Goal: Information Seeking & Learning: Learn about a topic

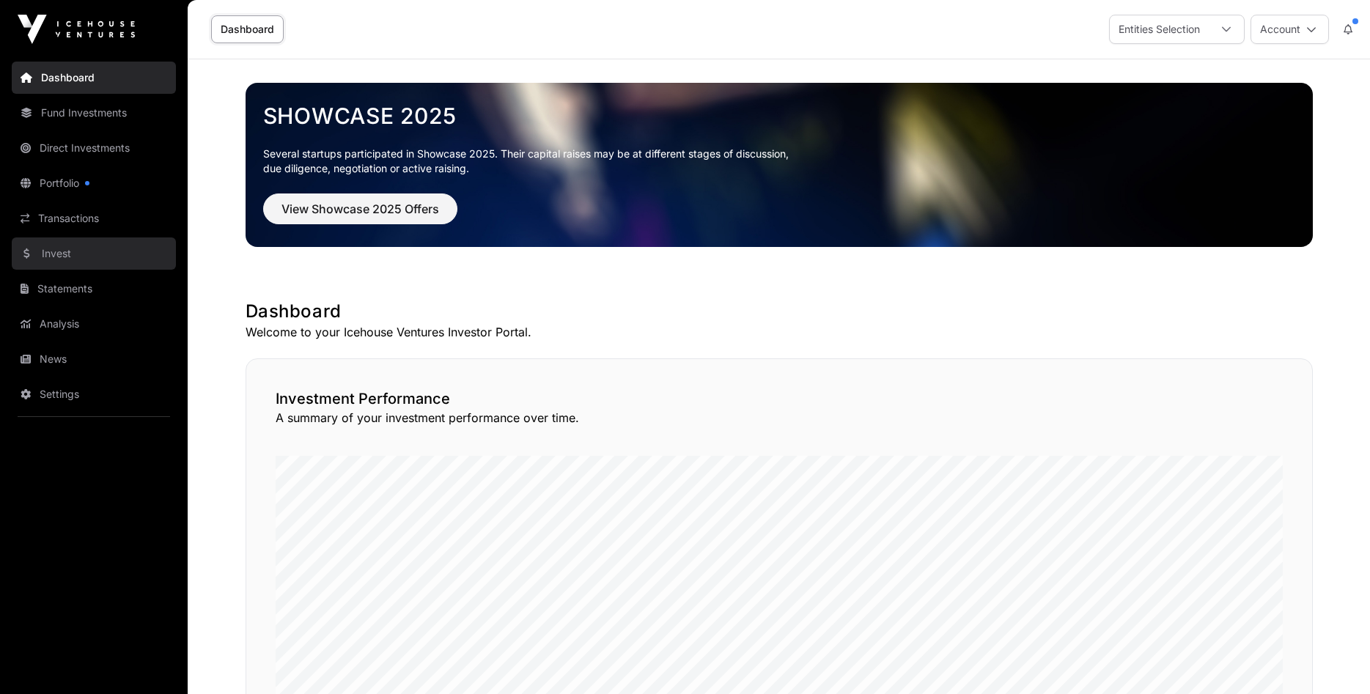
click at [58, 254] on link "Invest" at bounding box center [94, 254] width 164 height 32
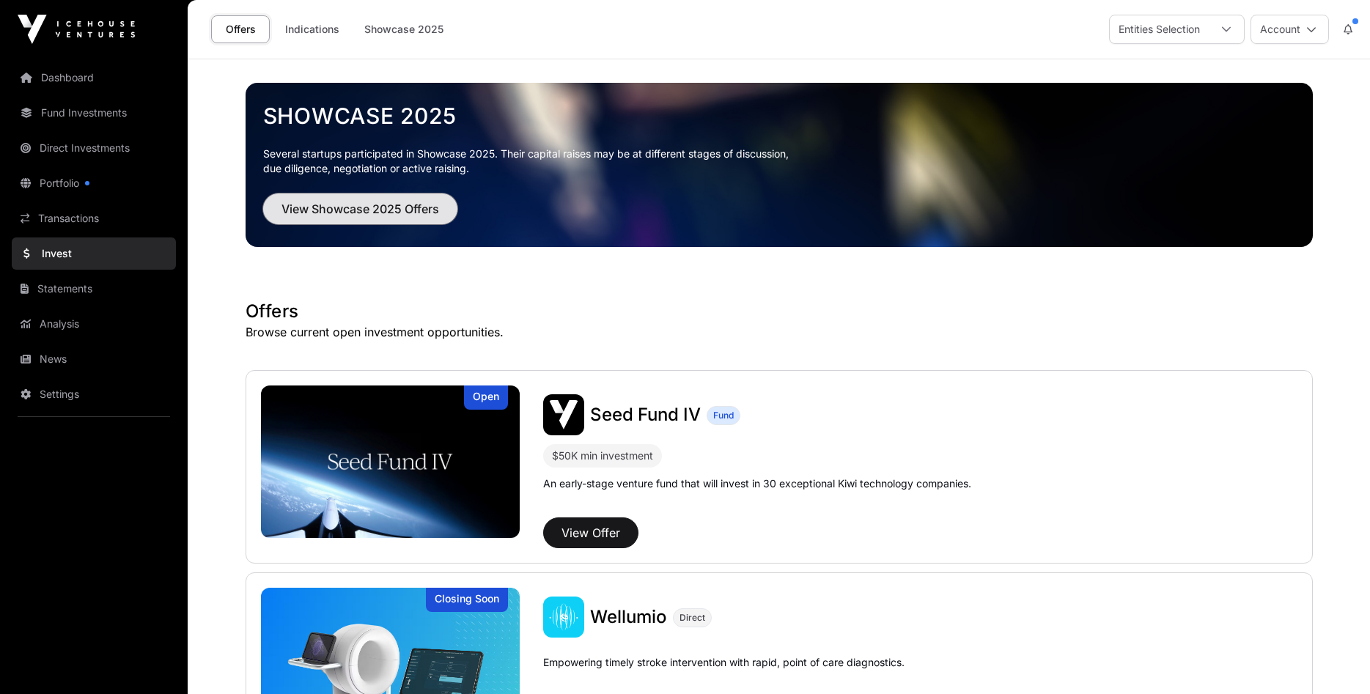
click at [348, 206] on span "View Showcase 2025 Offers" at bounding box center [361, 209] width 158 height 18
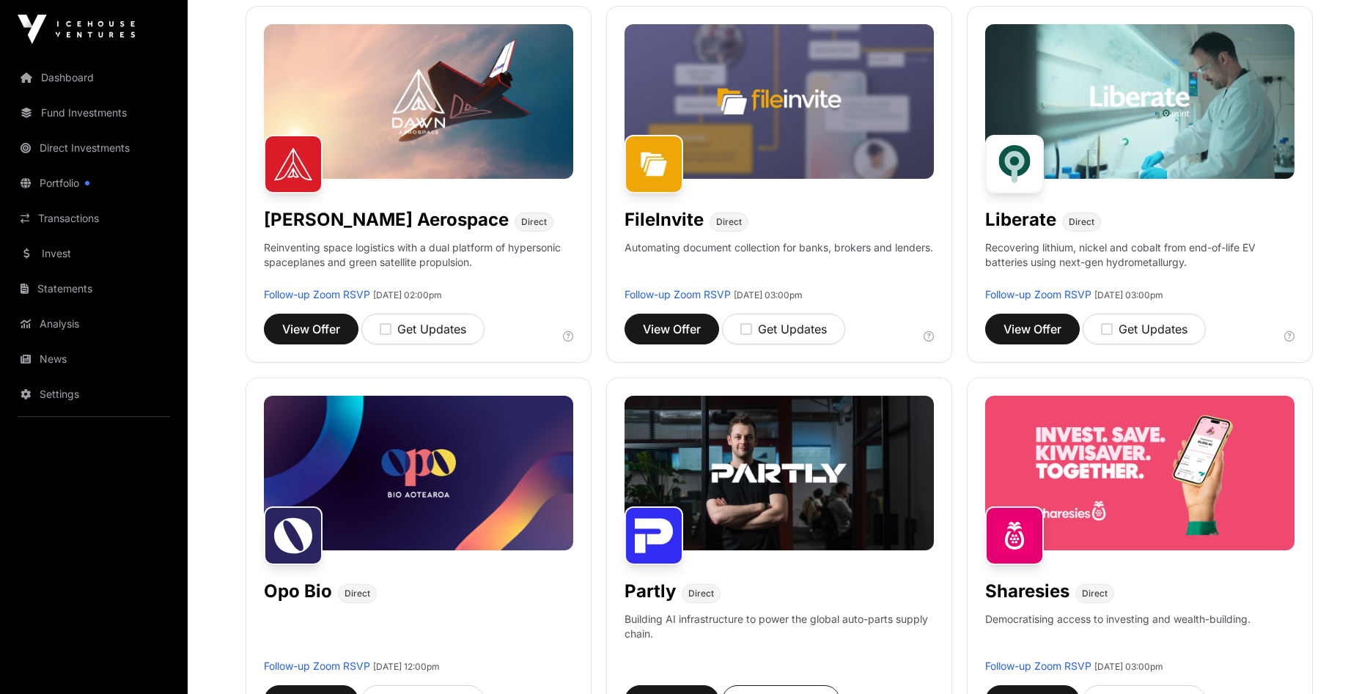
scroll to position [673, 0]
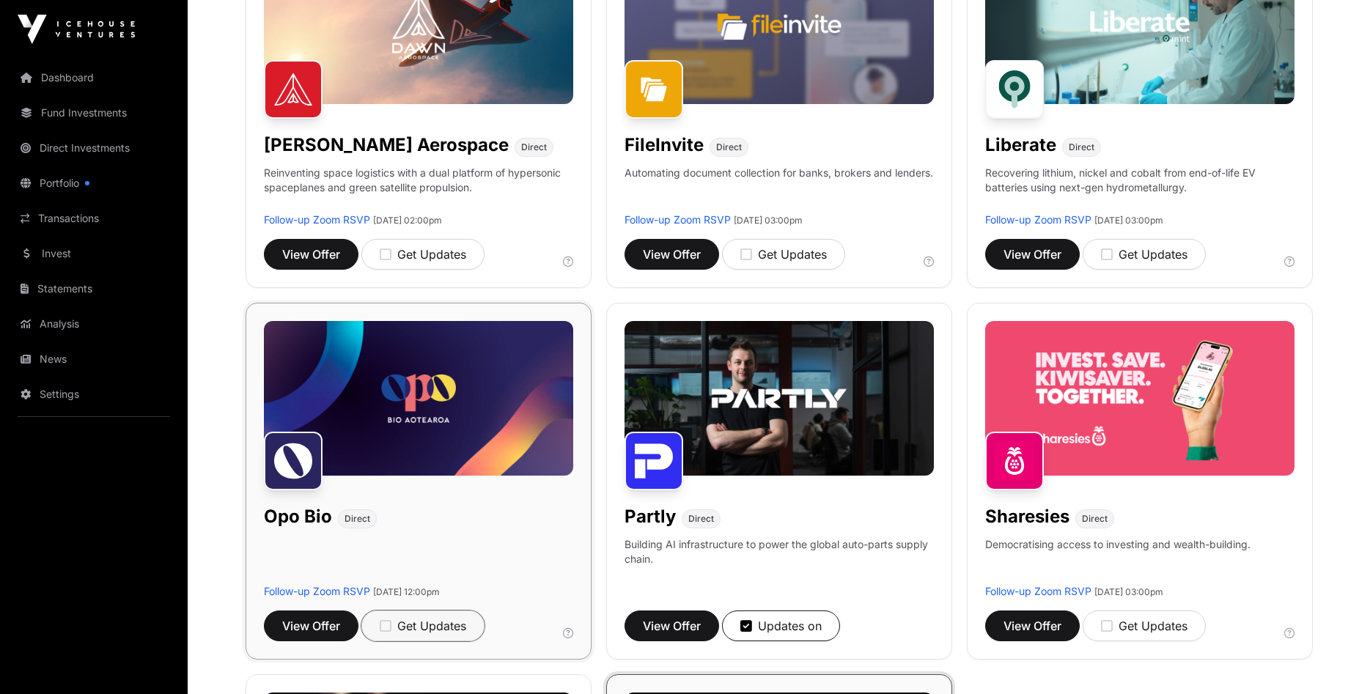
click at [385, 625] on icon "button" at bounding box center [386, 626] width 12 height 13
click at [313, 624] on span "View Offer" at bounding box center [311, 626] width 58 height 18
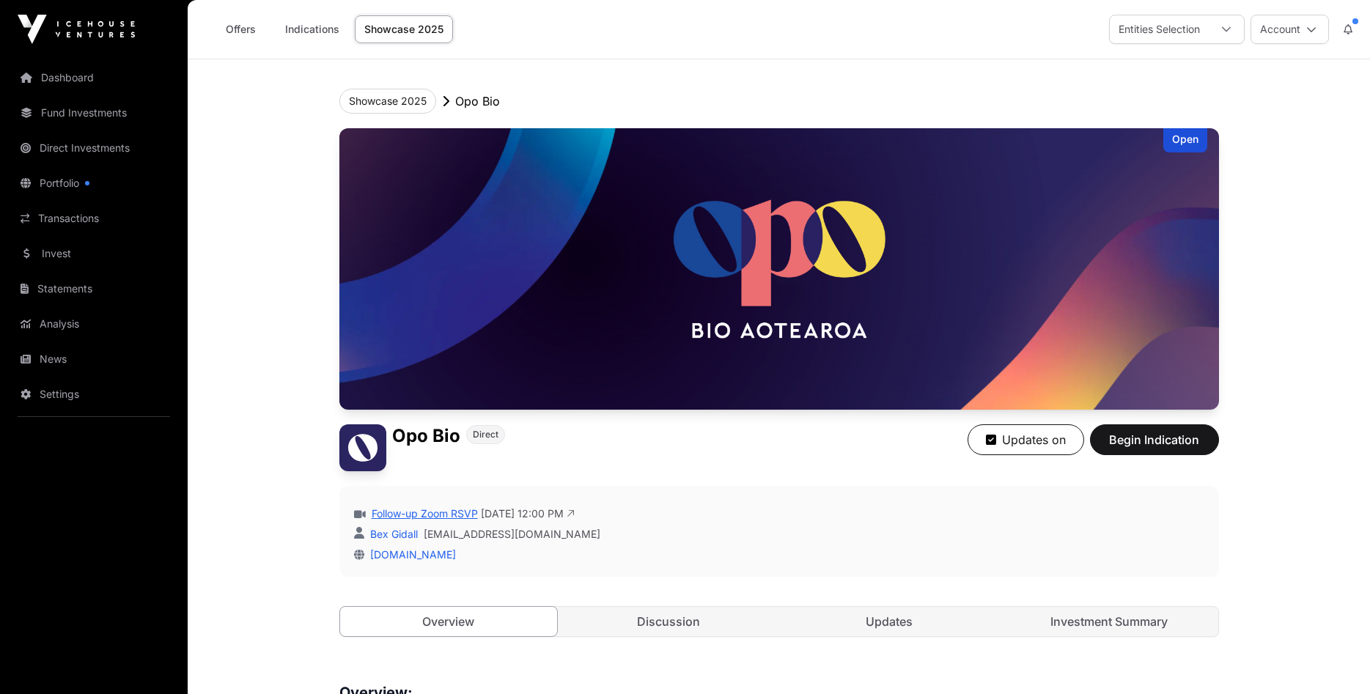
click at [413, 514] on link "Follow-up Zoom RSVP" at bounding box center [423, 514] width 109 height 15
click at [401, 99] on button "Showcase 2025" at bounding box center [387, 101] width 97 height 25
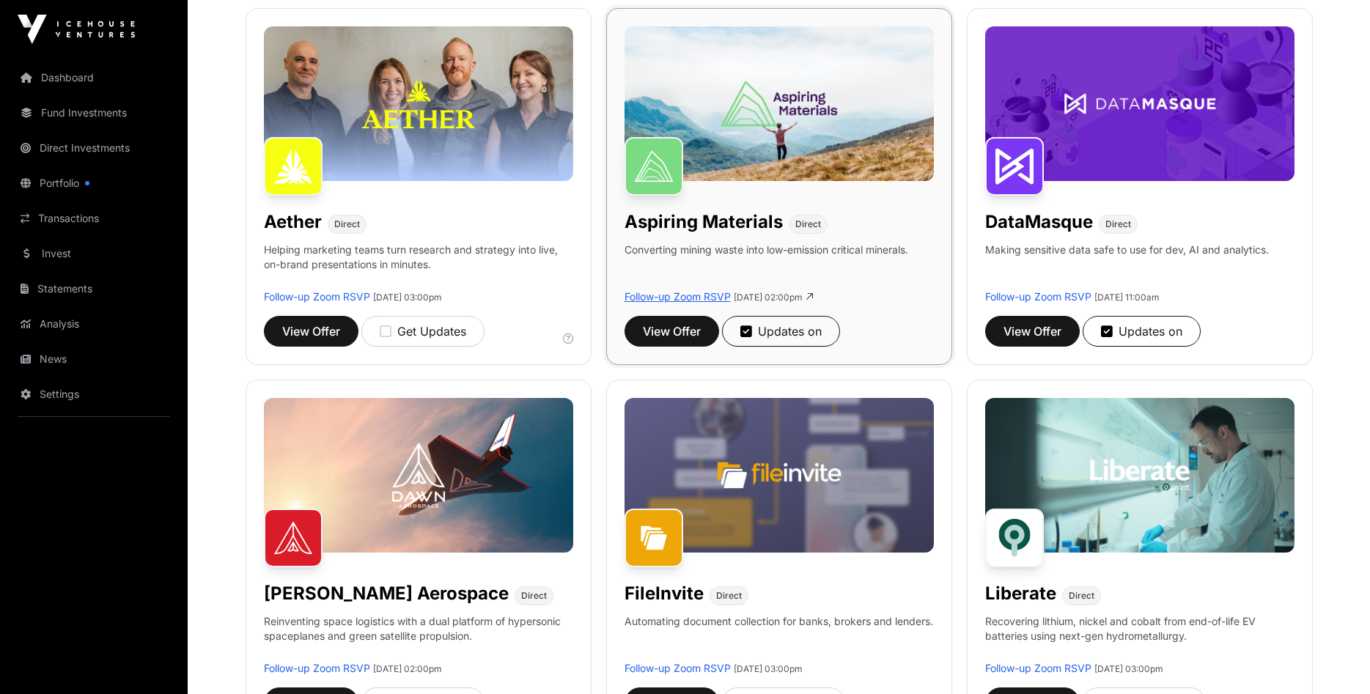
scroll to position [299, 0]
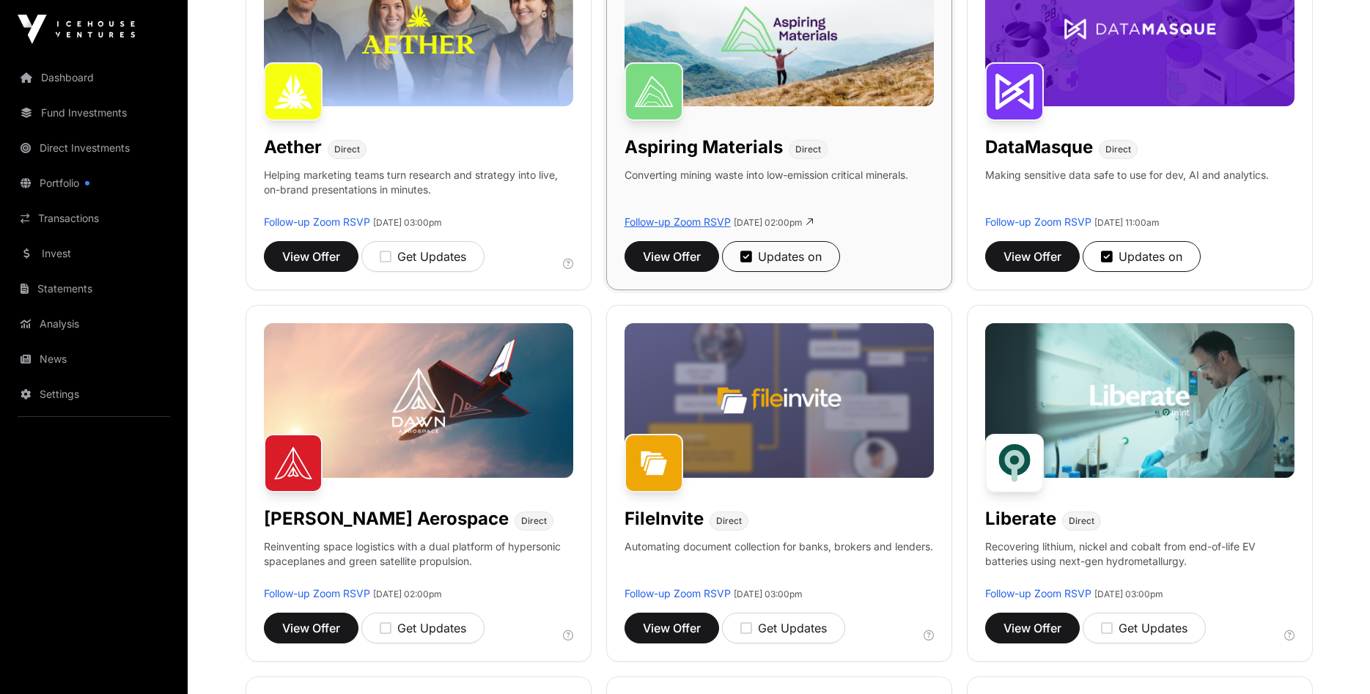
click at [694, 219] on link "Follow-up Zoom RSVP" at bounding box center [678, 222] width 106 height 12
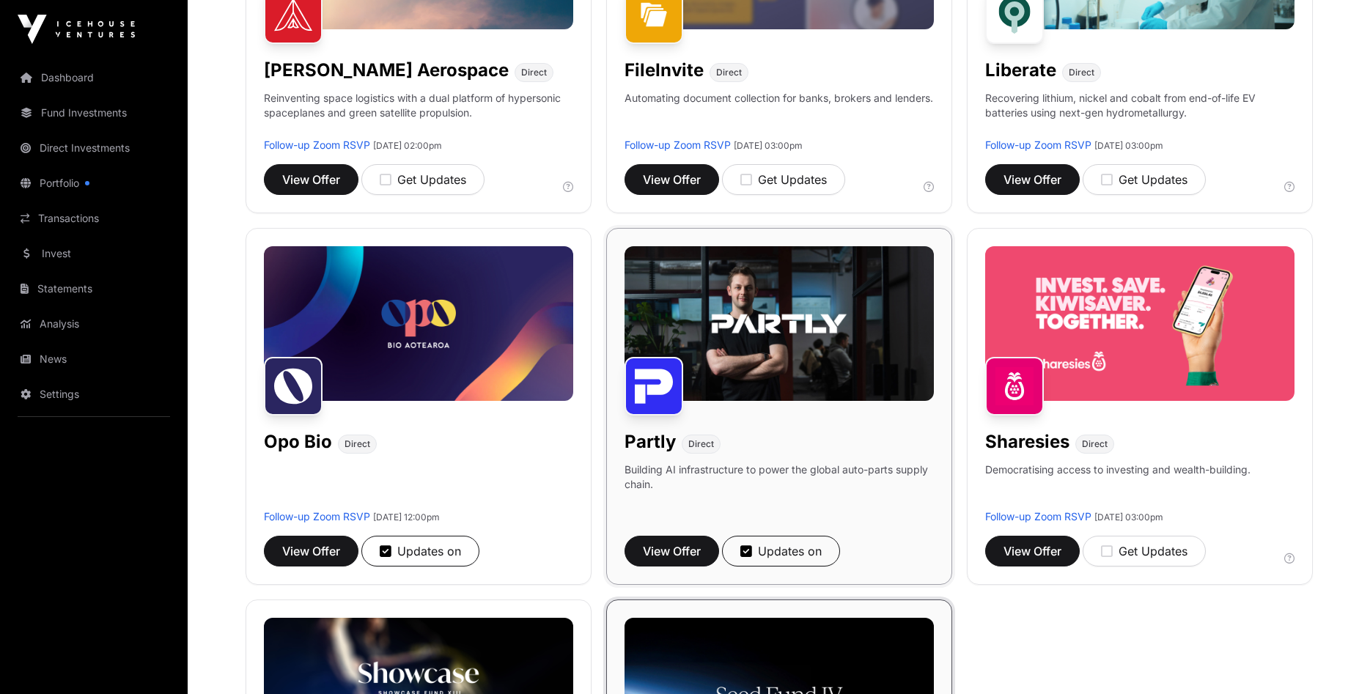
scroll to position [823, 0]
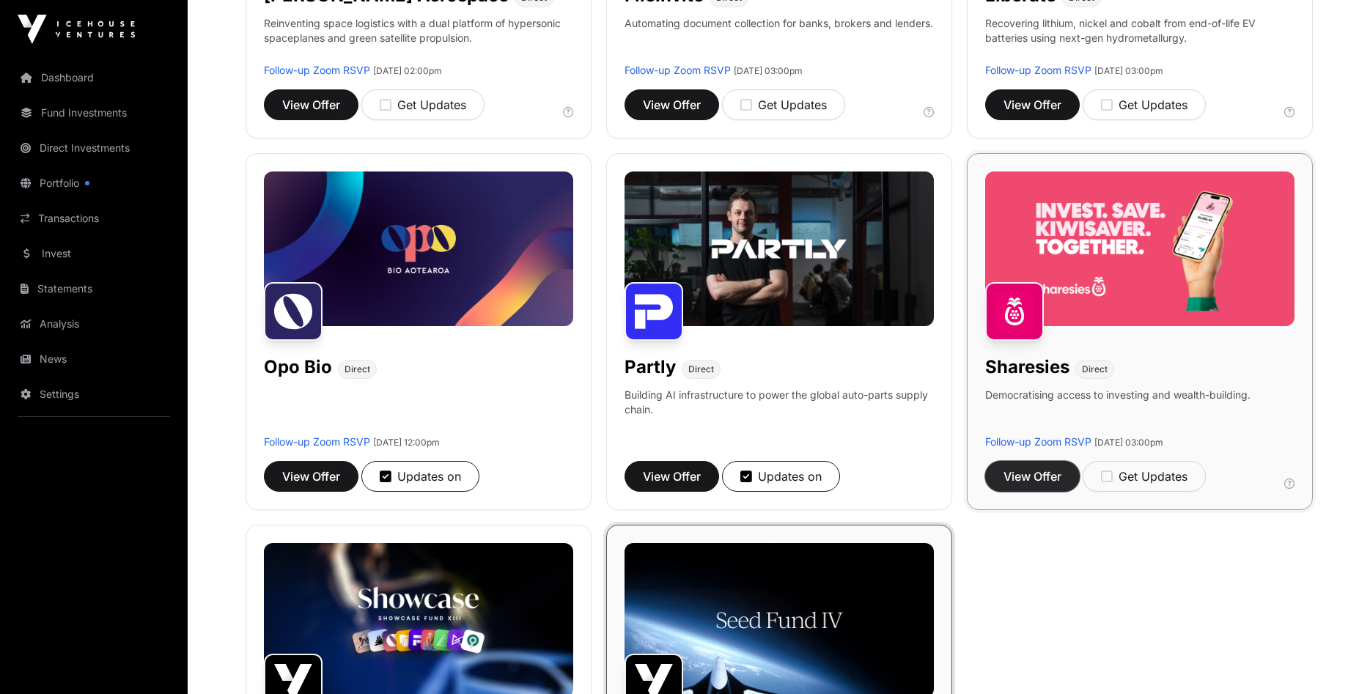
click at [1030, 471] on span "View Offer" at bounding box center [1033, 477] width 58 height 18
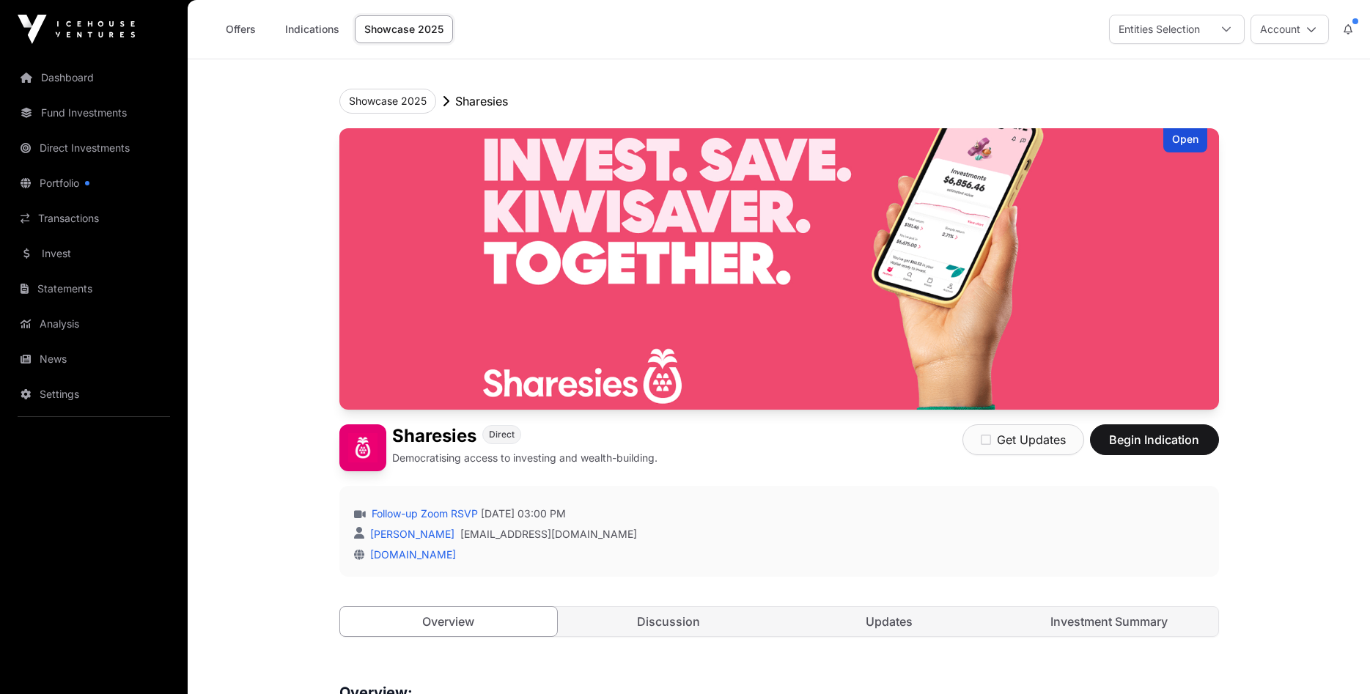
scroll to position [224, 0]
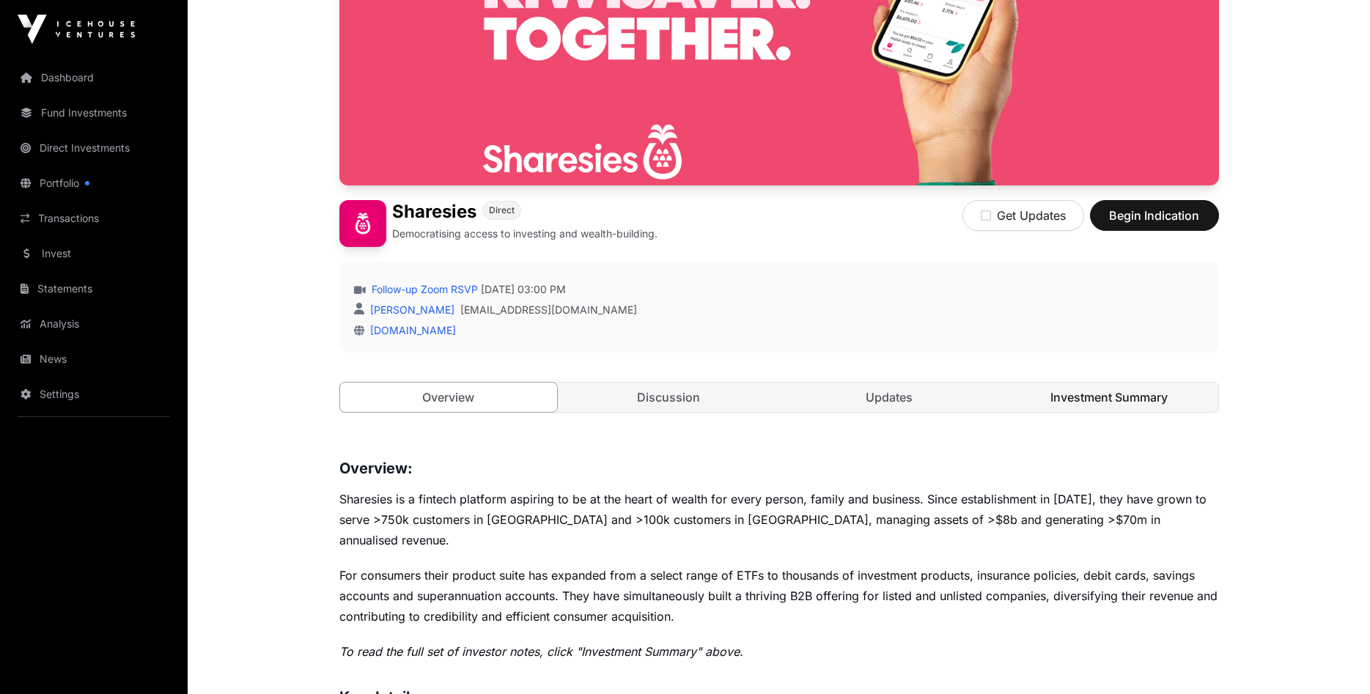
click at [1129, 400] on link "Investment Summary" at bounding box center [1110, 397] width 218 height 29
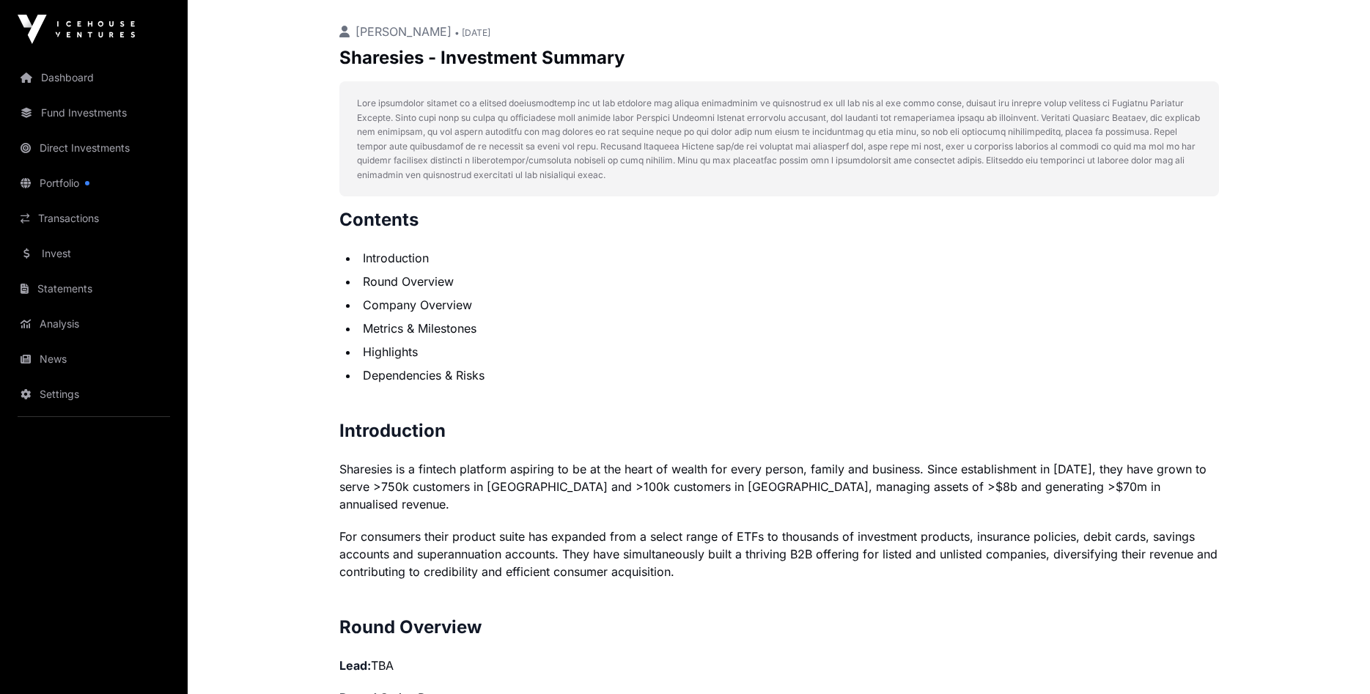
scroll to position [299, 0]
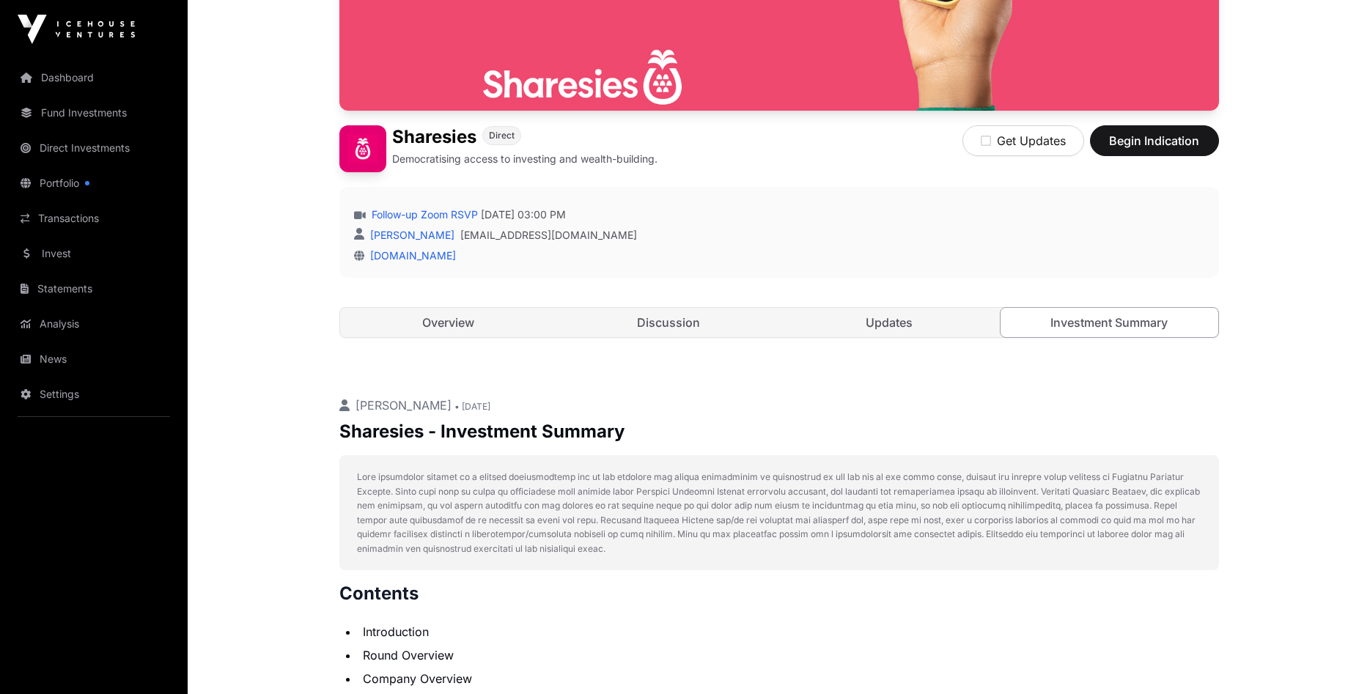
scroll to position [224, 0]
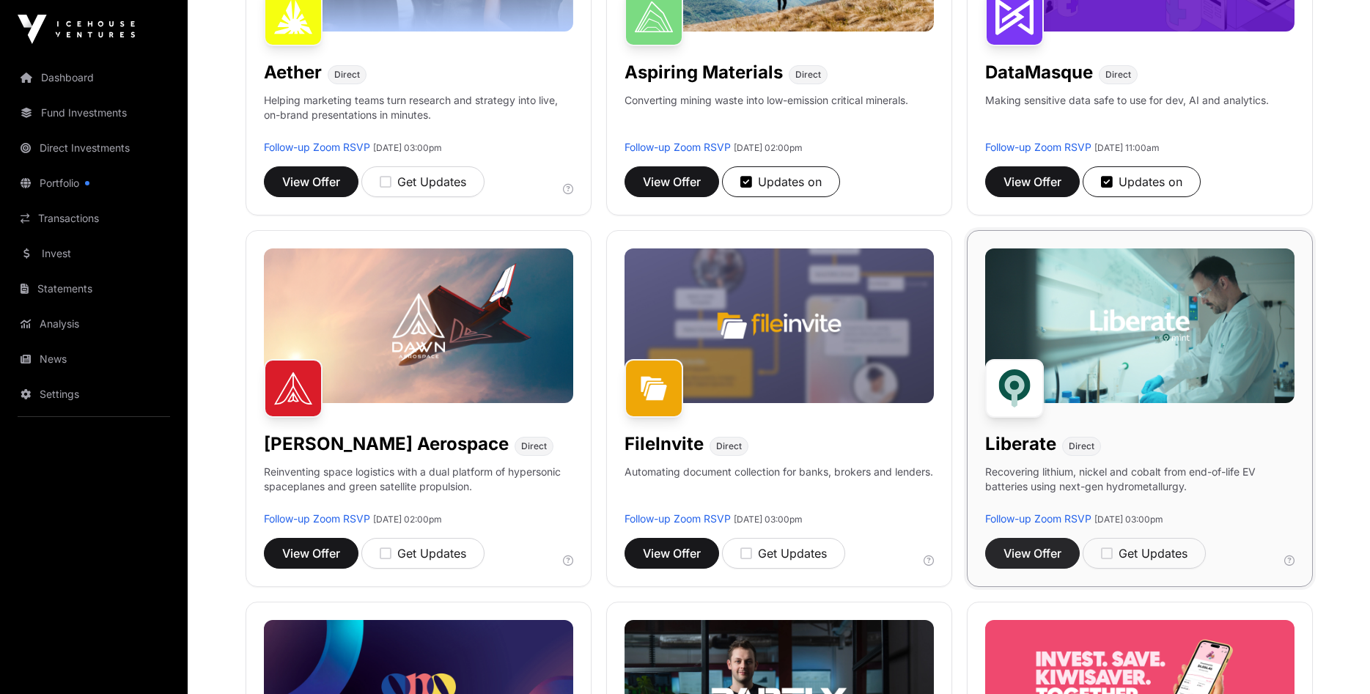
scroll to position [299, 0]
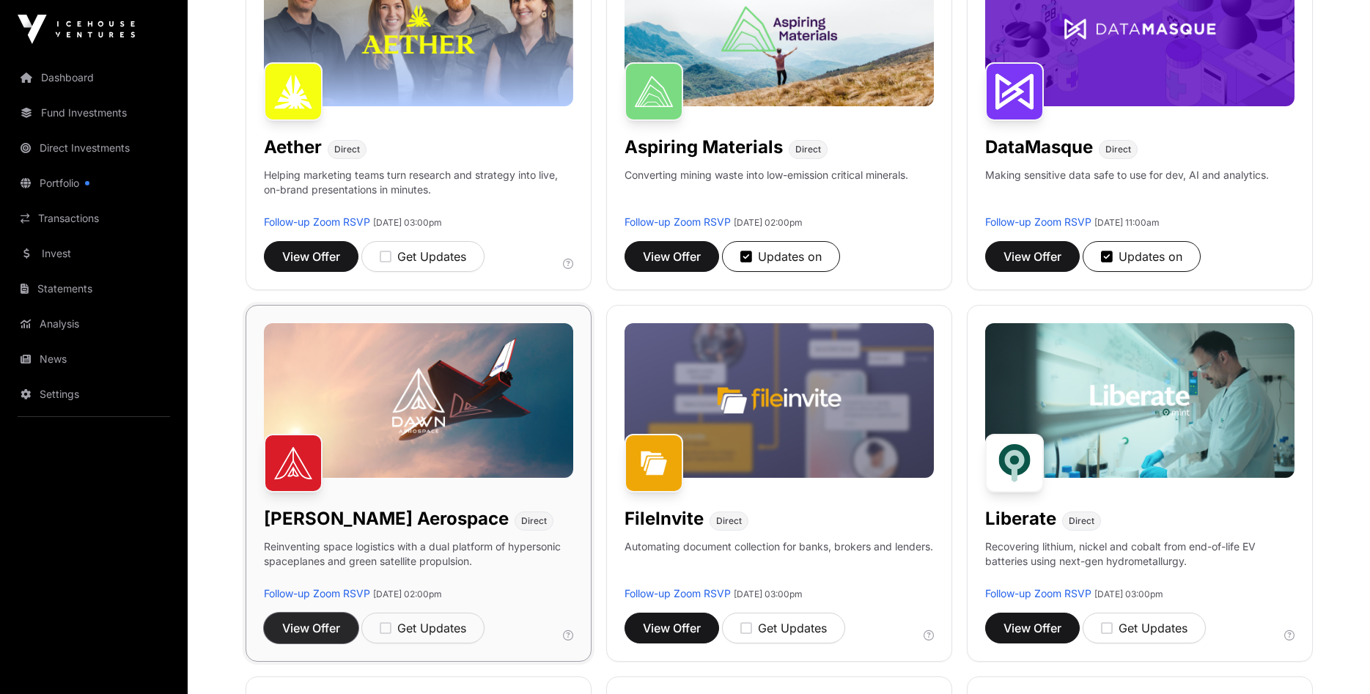
click at [295, 621] on span "View Offer" at bounding box center [311, 629] width 58 height 18
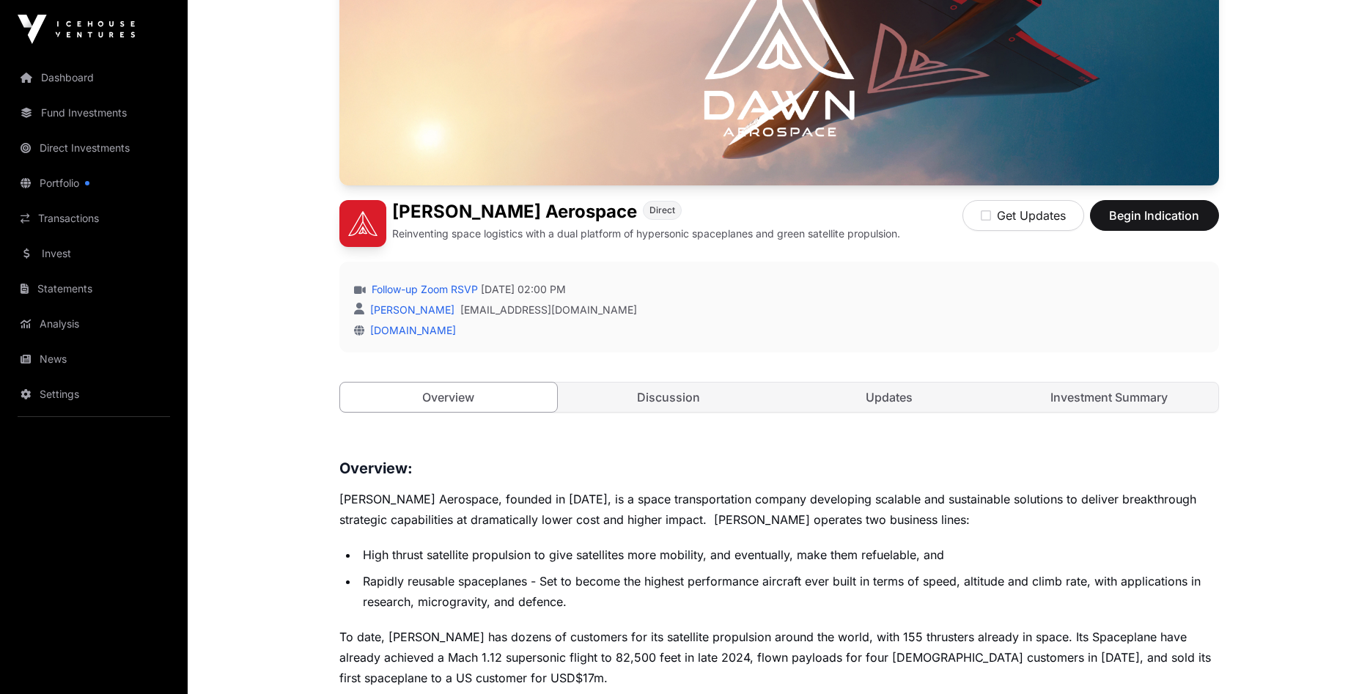
scroll to position [299, 0]
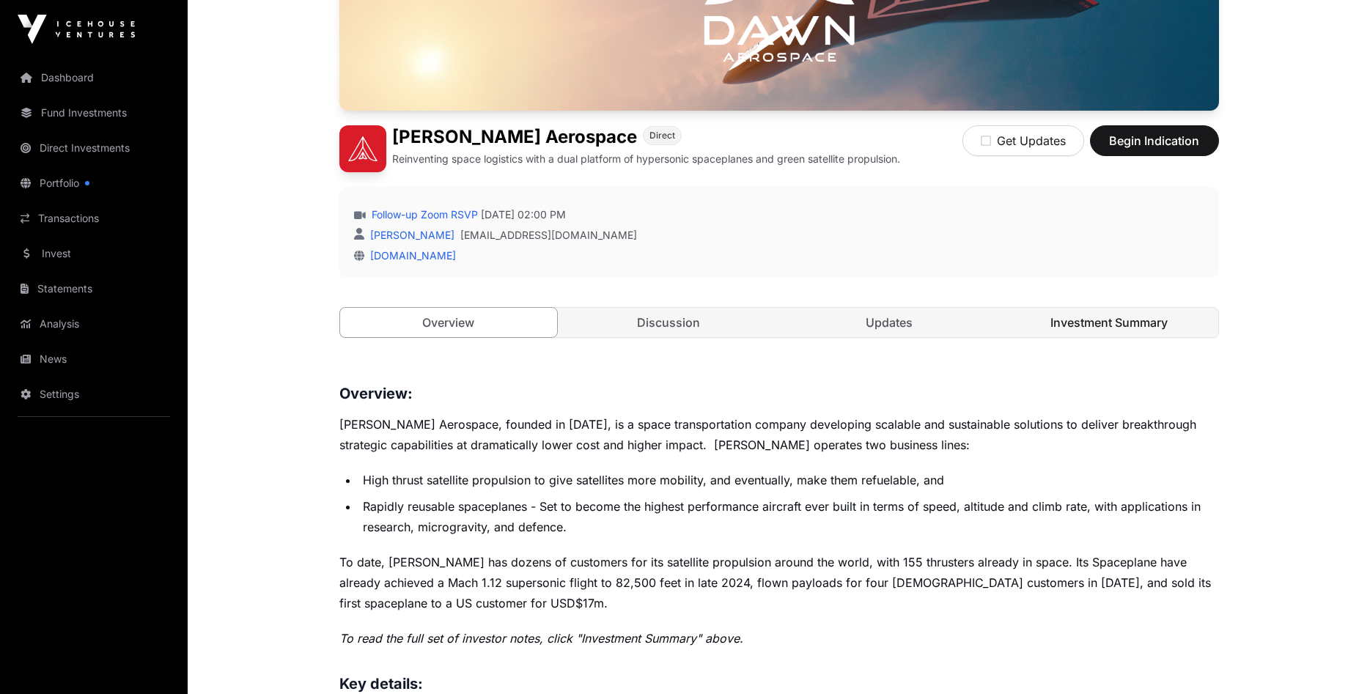
click at [1114, 323] on link "Investment Summary" at bounding box center [1110, 322] width 218 height 29
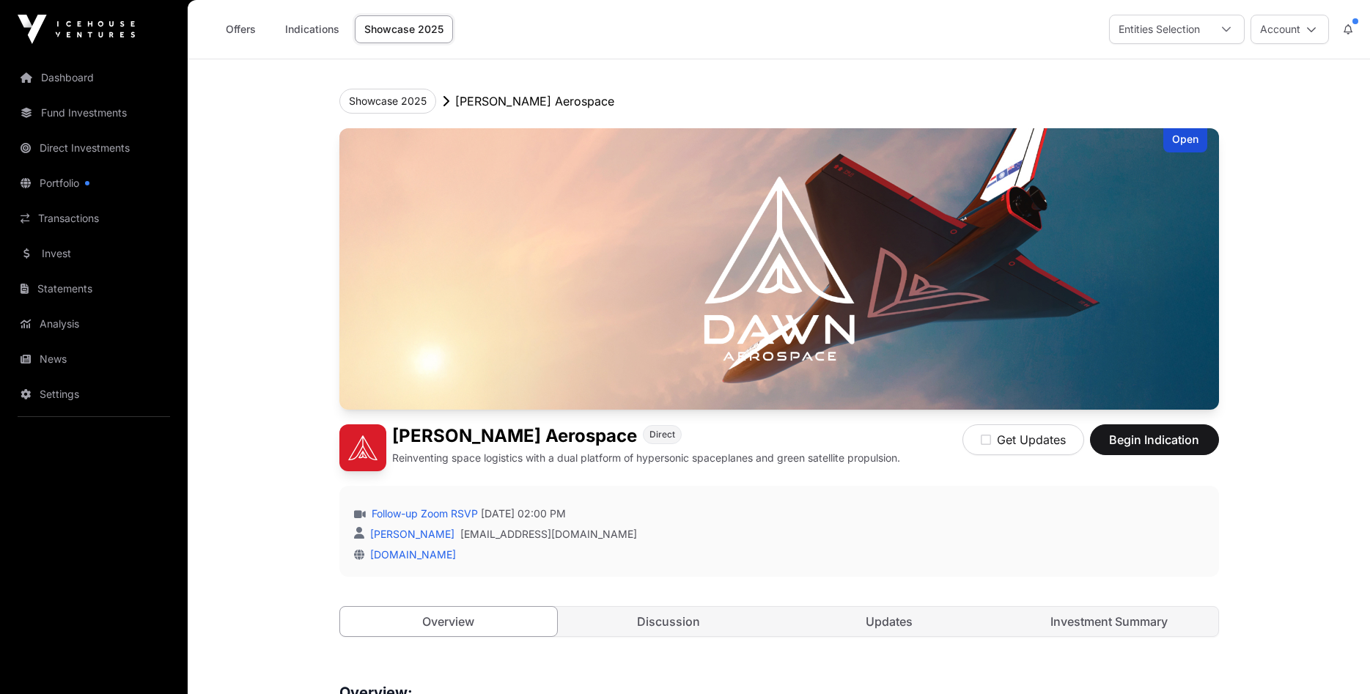
scroll to position [299, 0]
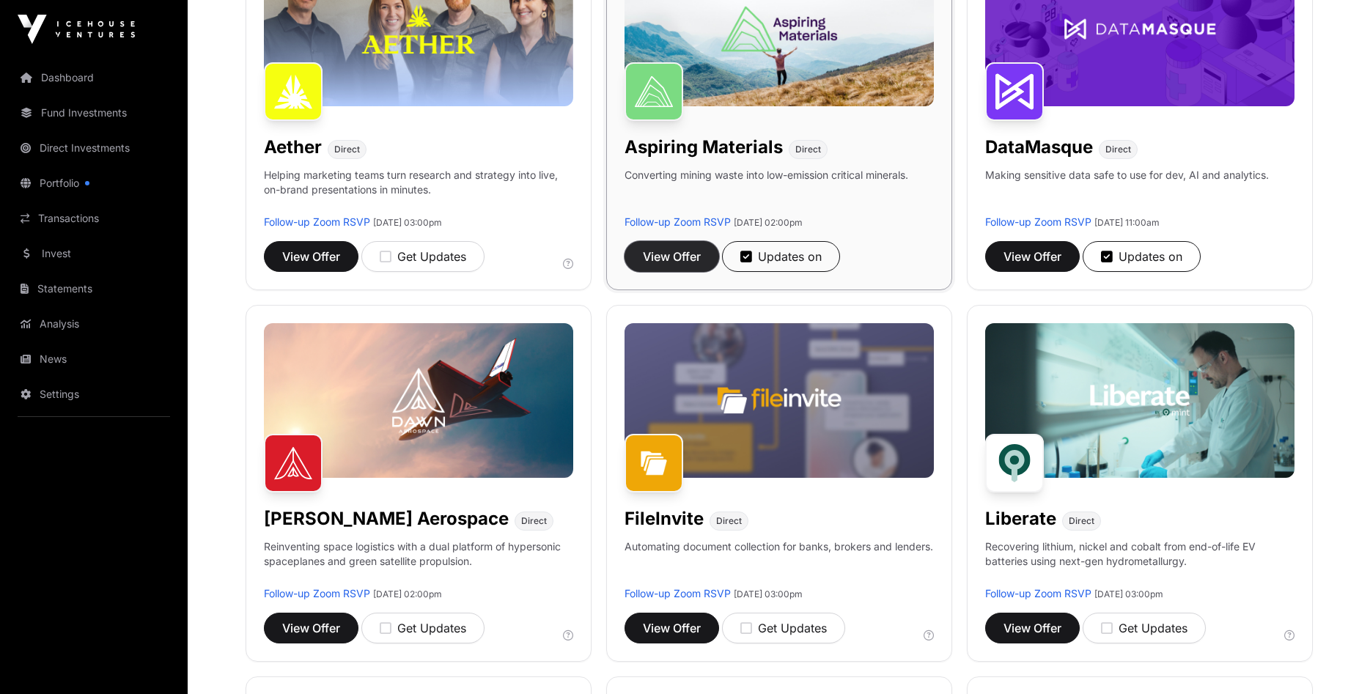
click at [670, 244] on button "View Offer" at bounding box center [672, 256] width 95 height 31
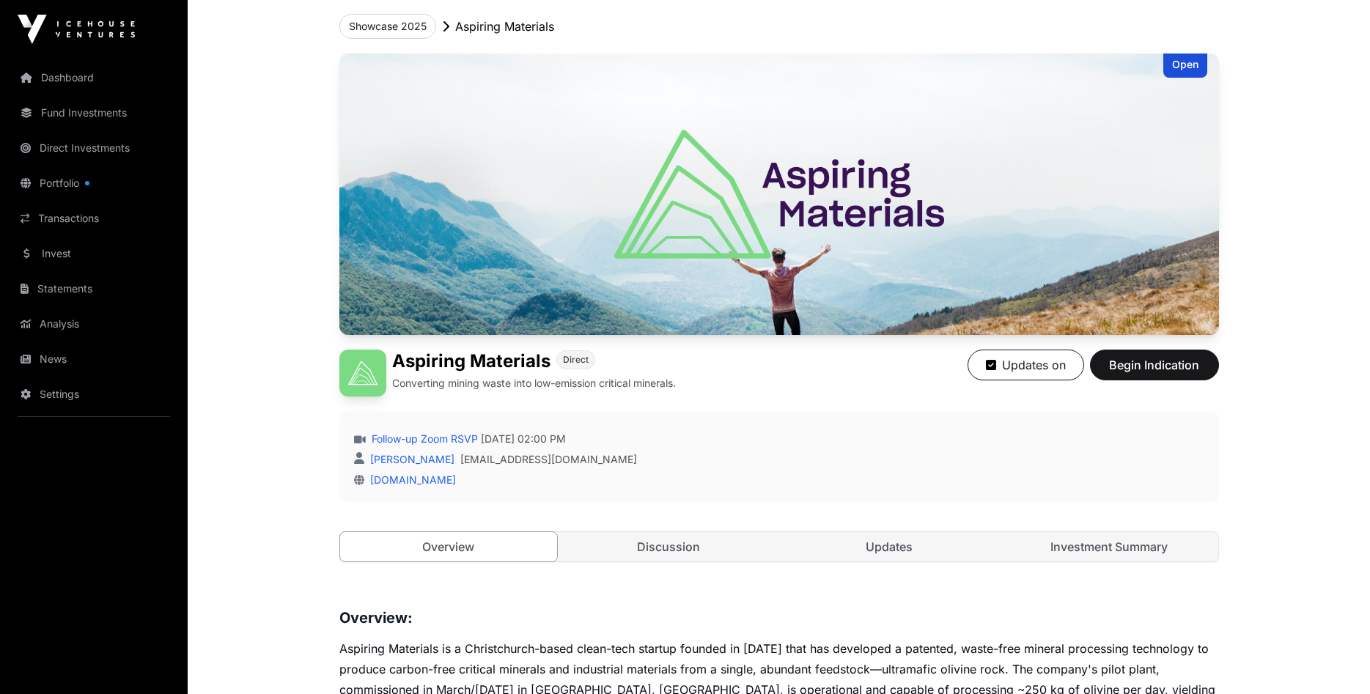
scroll to position [299, 0]
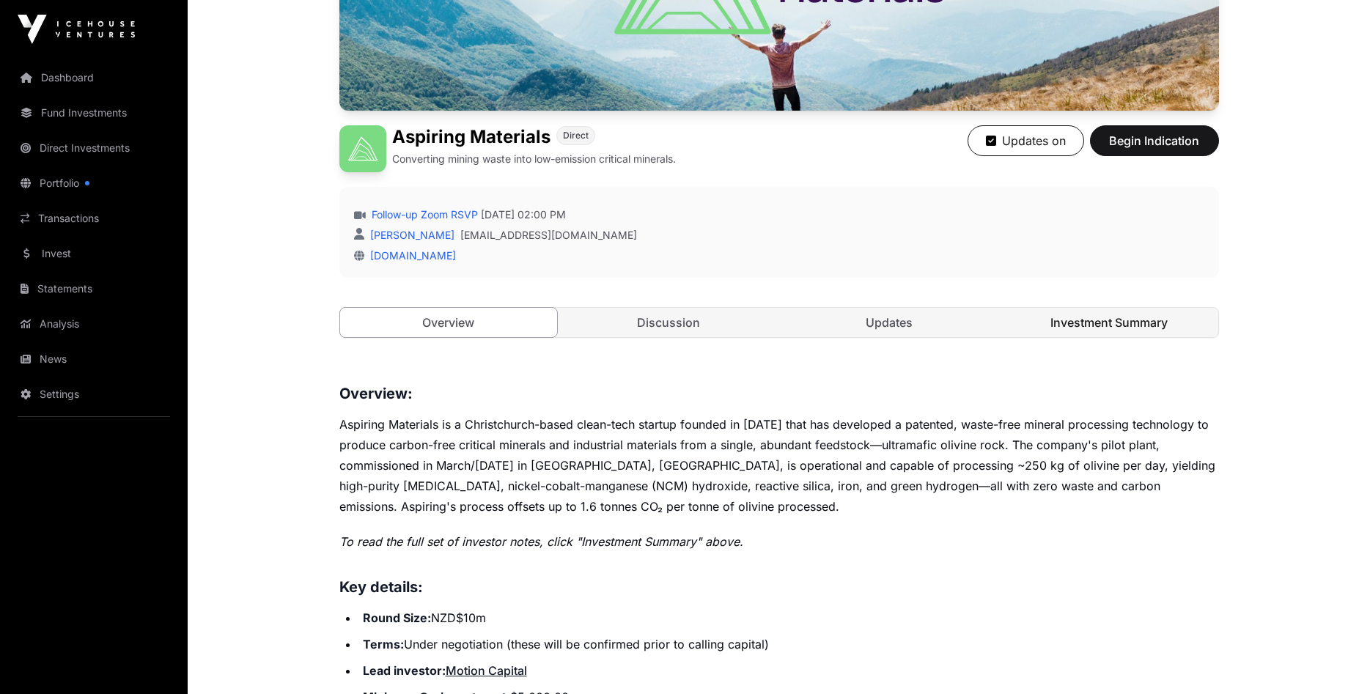
click at [1087, 321] on link "Investment Summary" at bounding box center [1110, 322] width 218 height 29
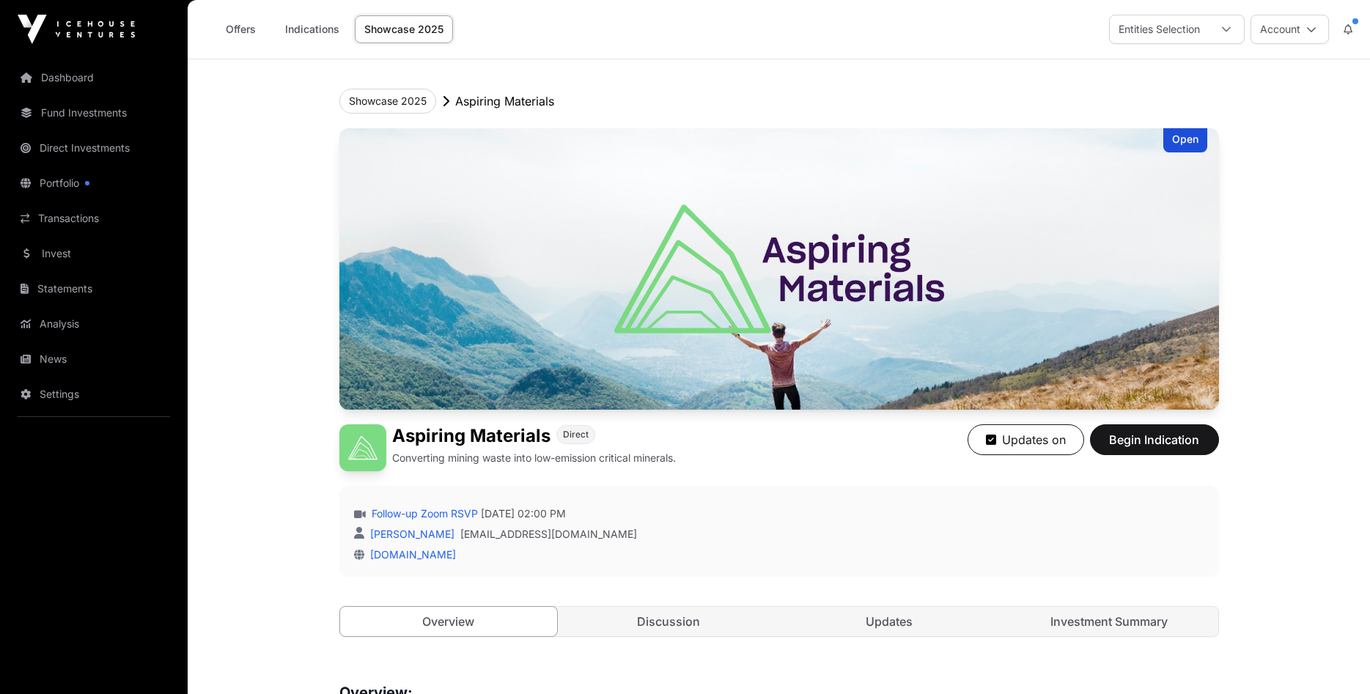
scroll to position [299, 0]
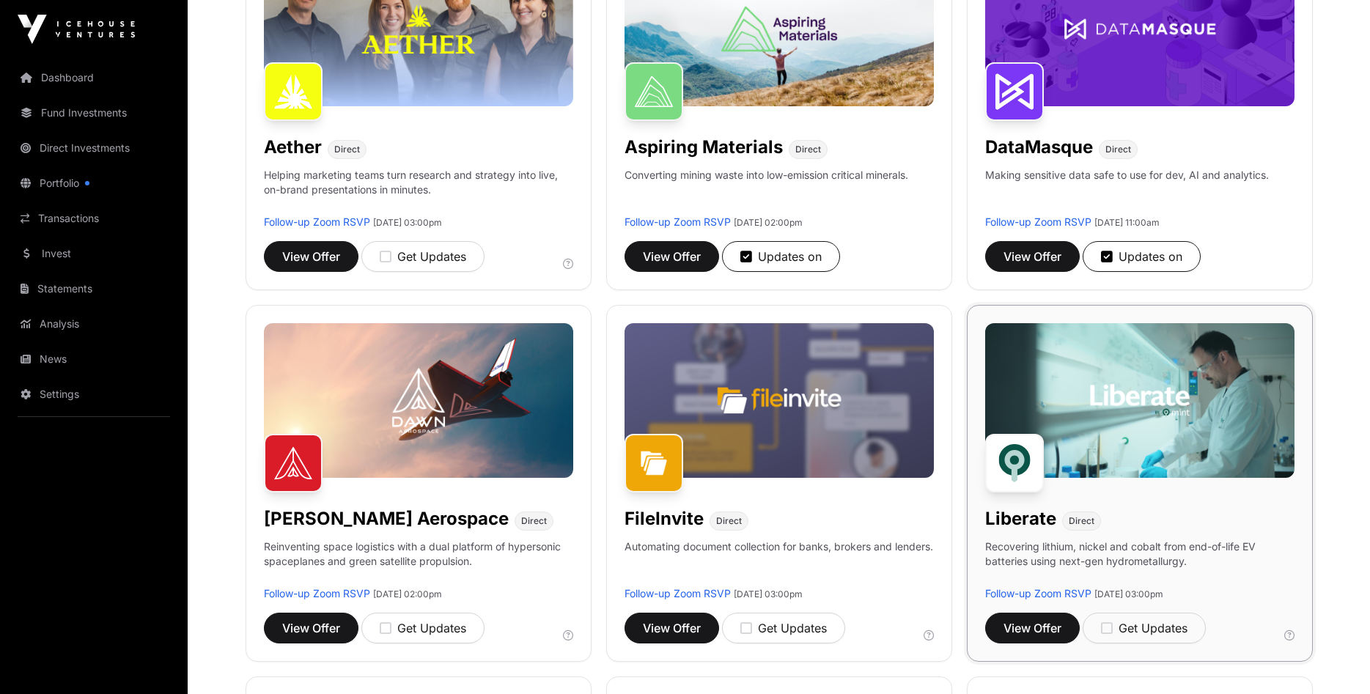
scroll to position [449, 0]
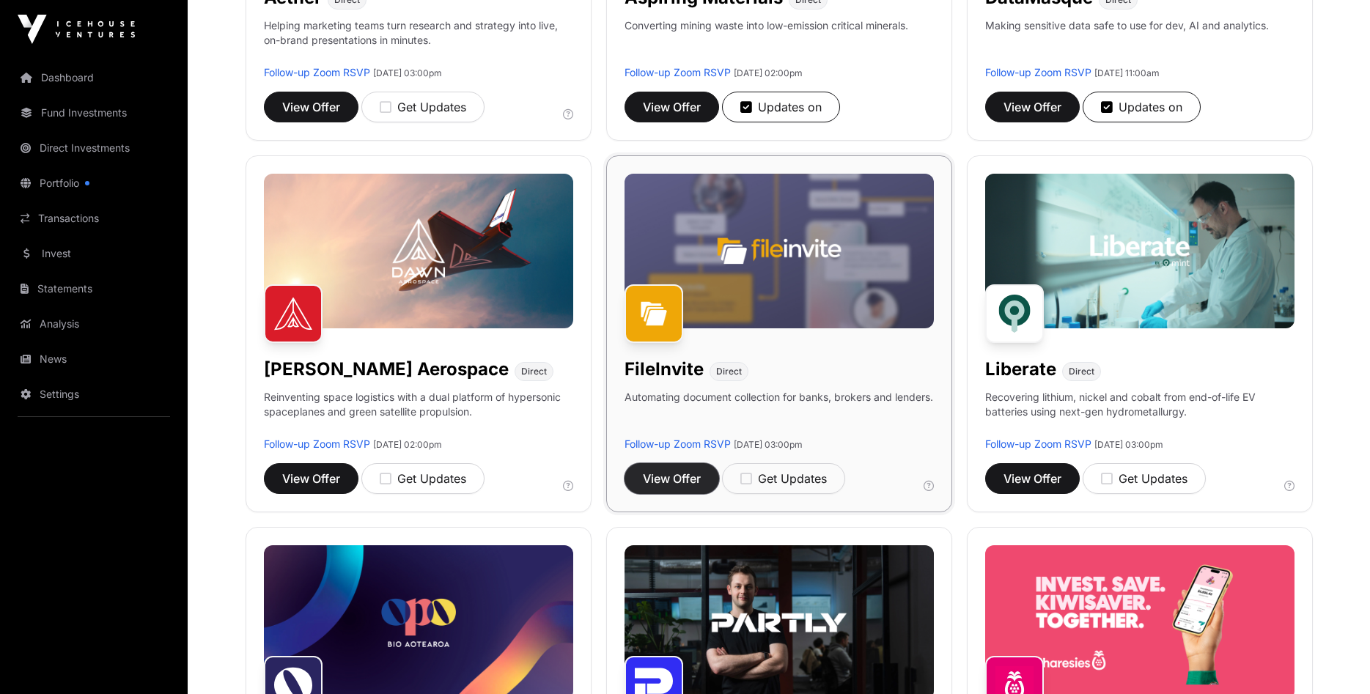
click at [661, 474] on span "View Offer" at bounding box center [672, 479] width 58 height 18
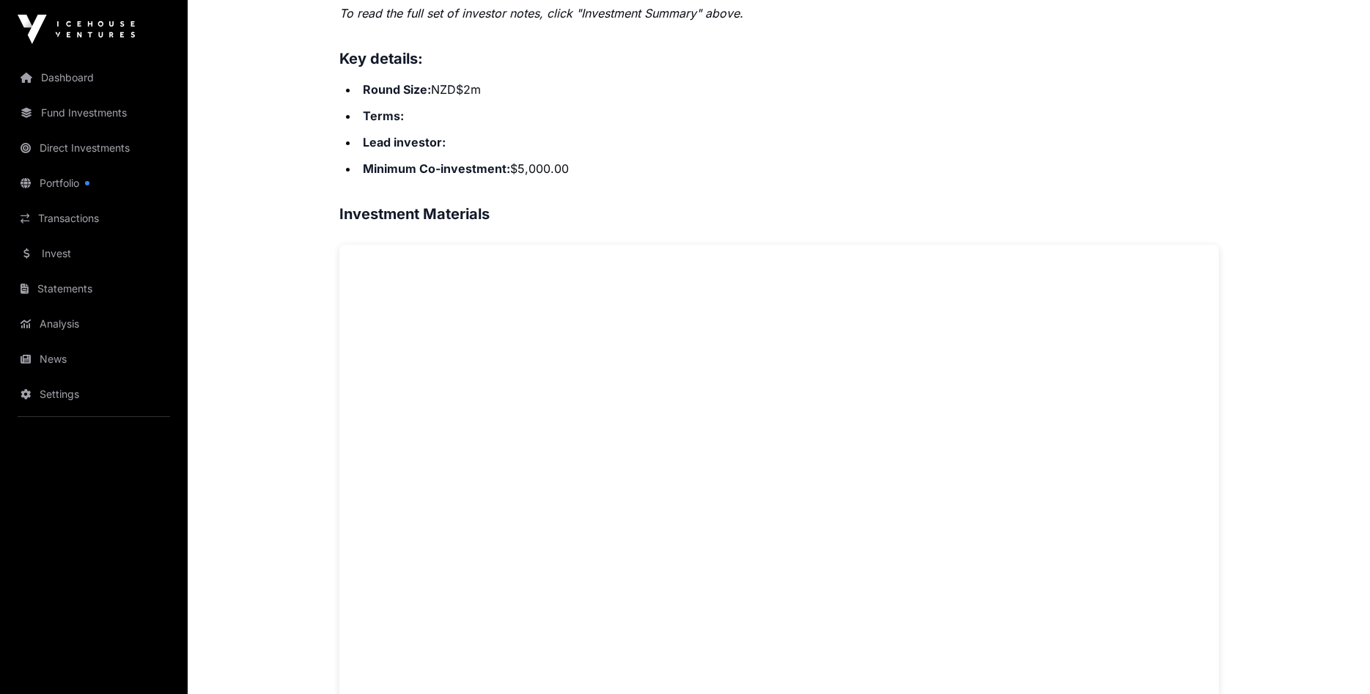
scroll to position [229, 0]
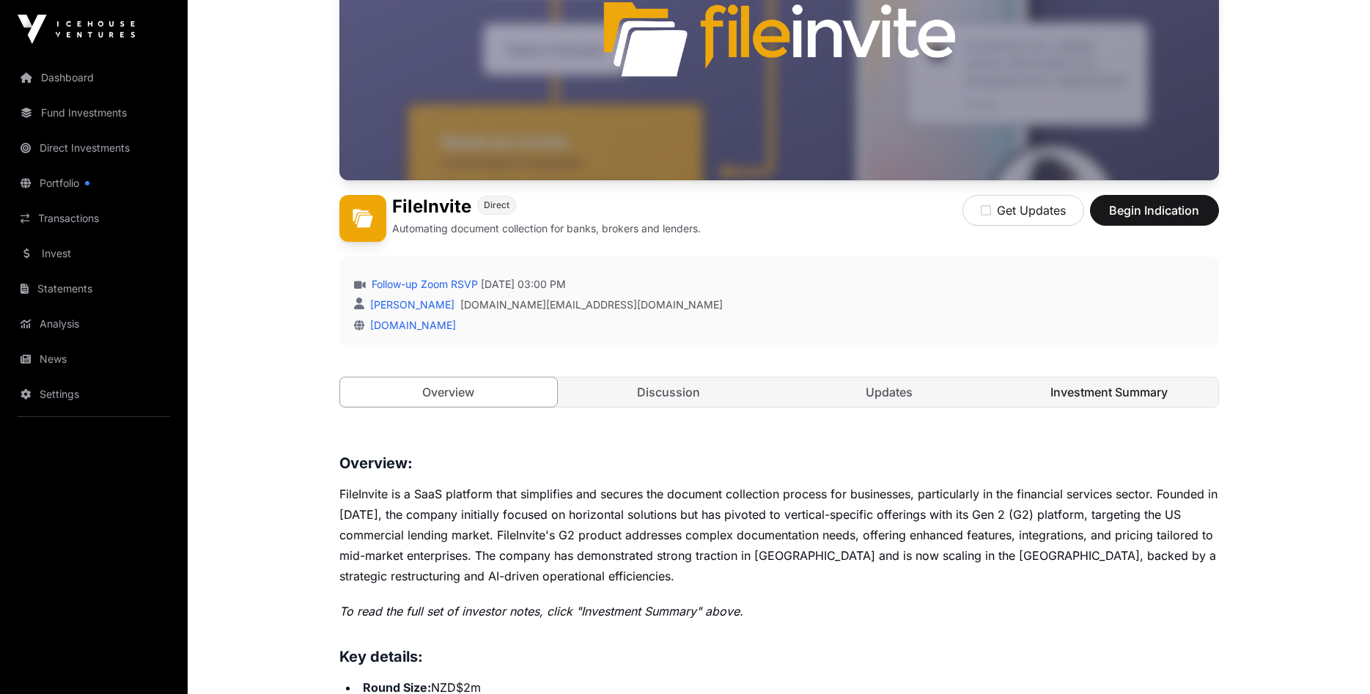
click at [1121, 389] on link "Investment Summary" at bounding box center [1110, 392] width 218 height 29
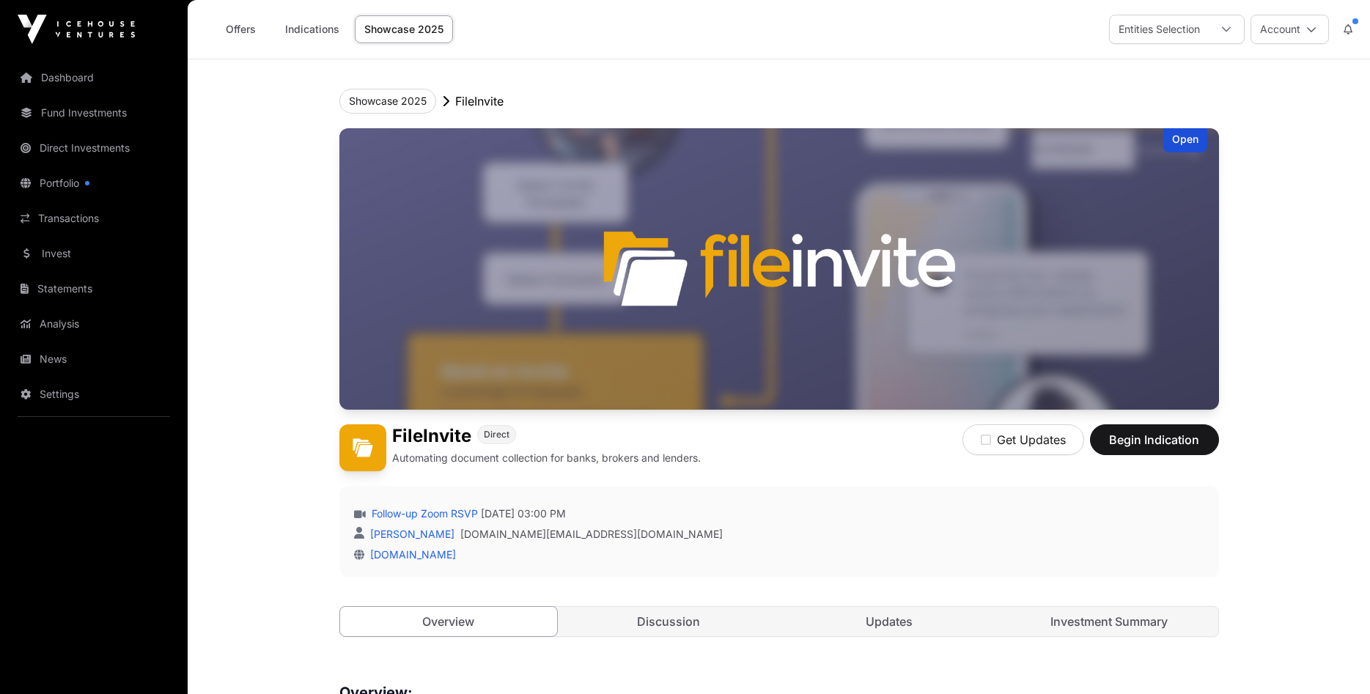
scroll to position [229, 0]
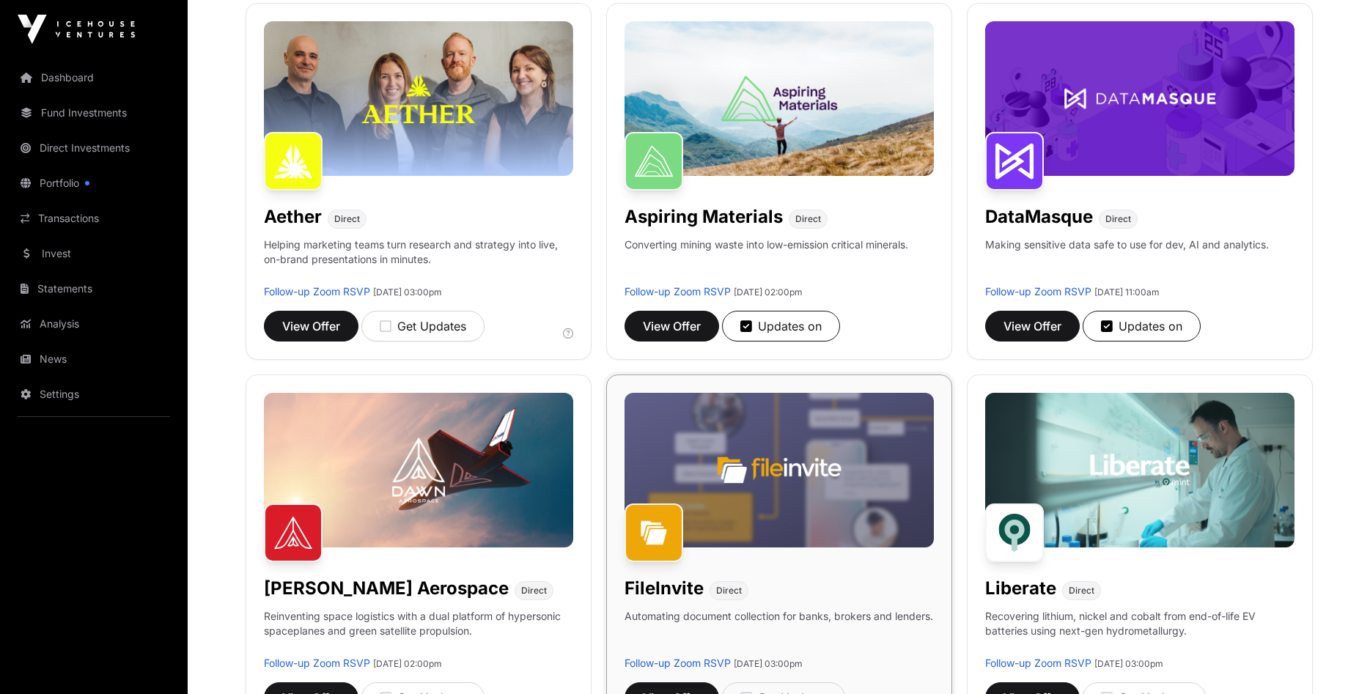
scroll to position [449, 0]
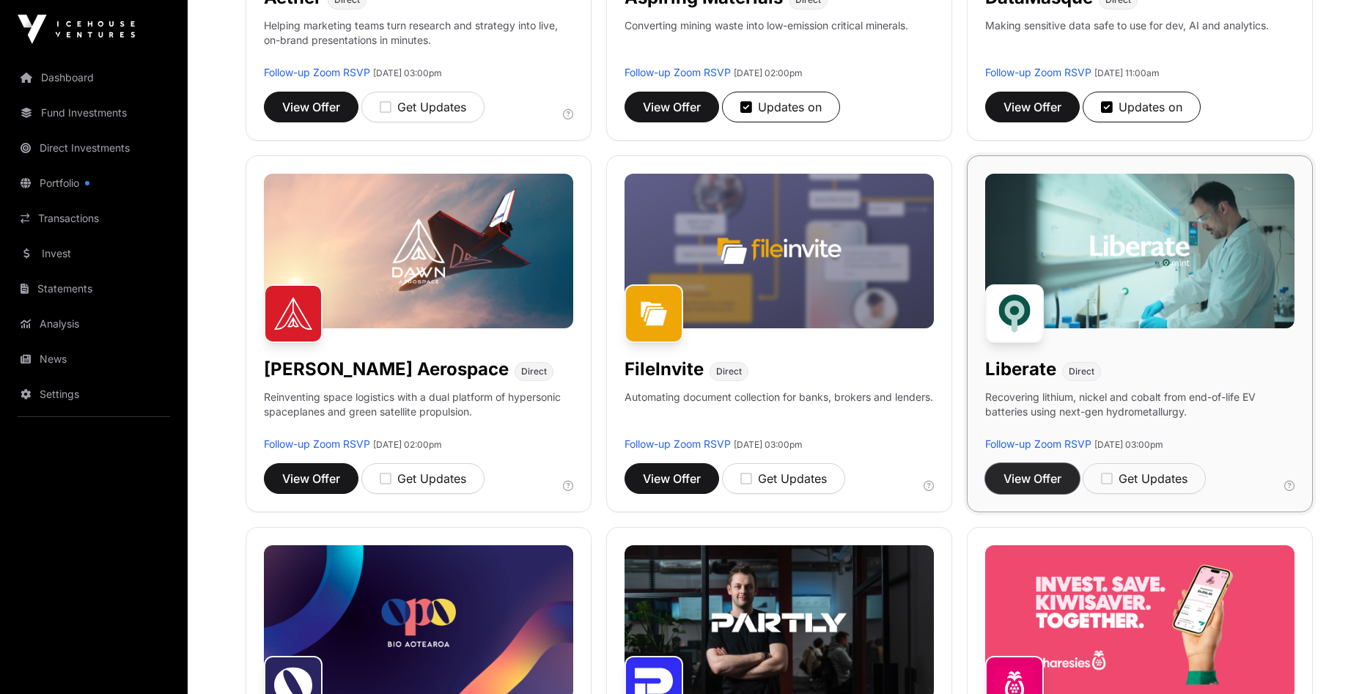
click at [1035, 471] on span "View Offer" at bounding box center [1033, 479] width 58 height 18
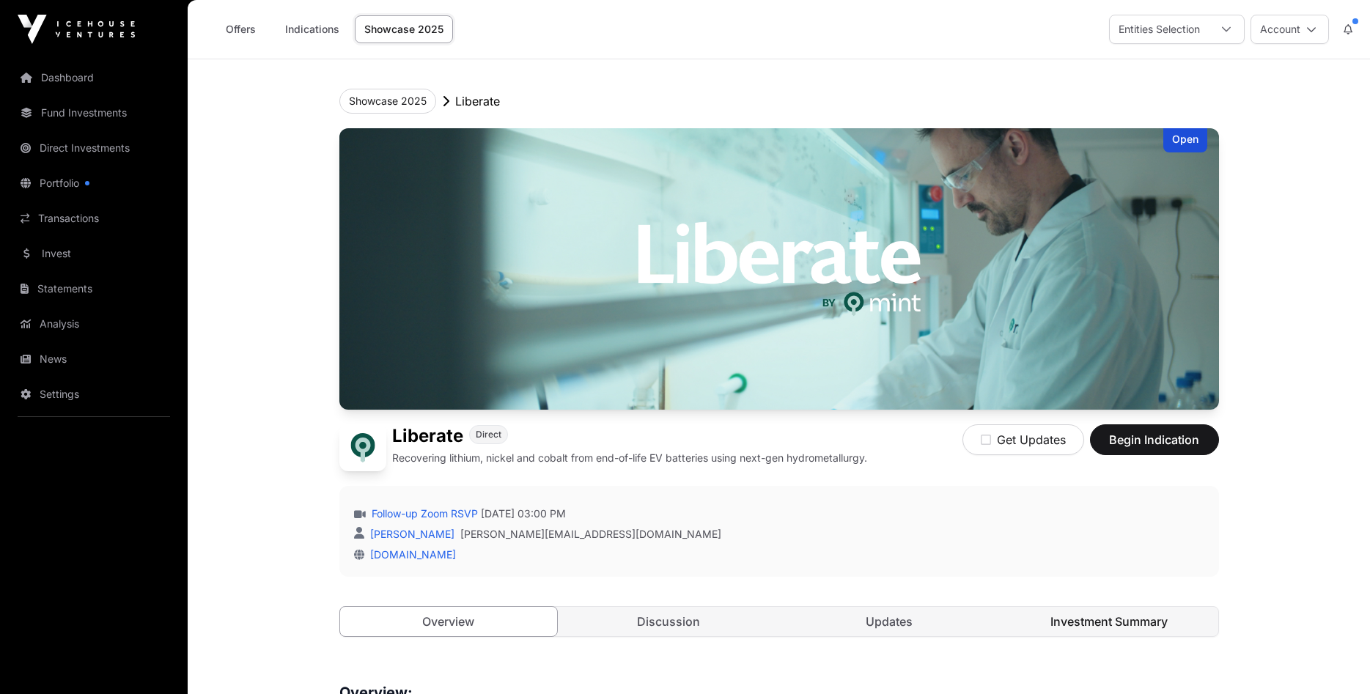
click at [1111, 625] on link "Investment Summary" at bounding box center [1110, 621] width 218 height 29
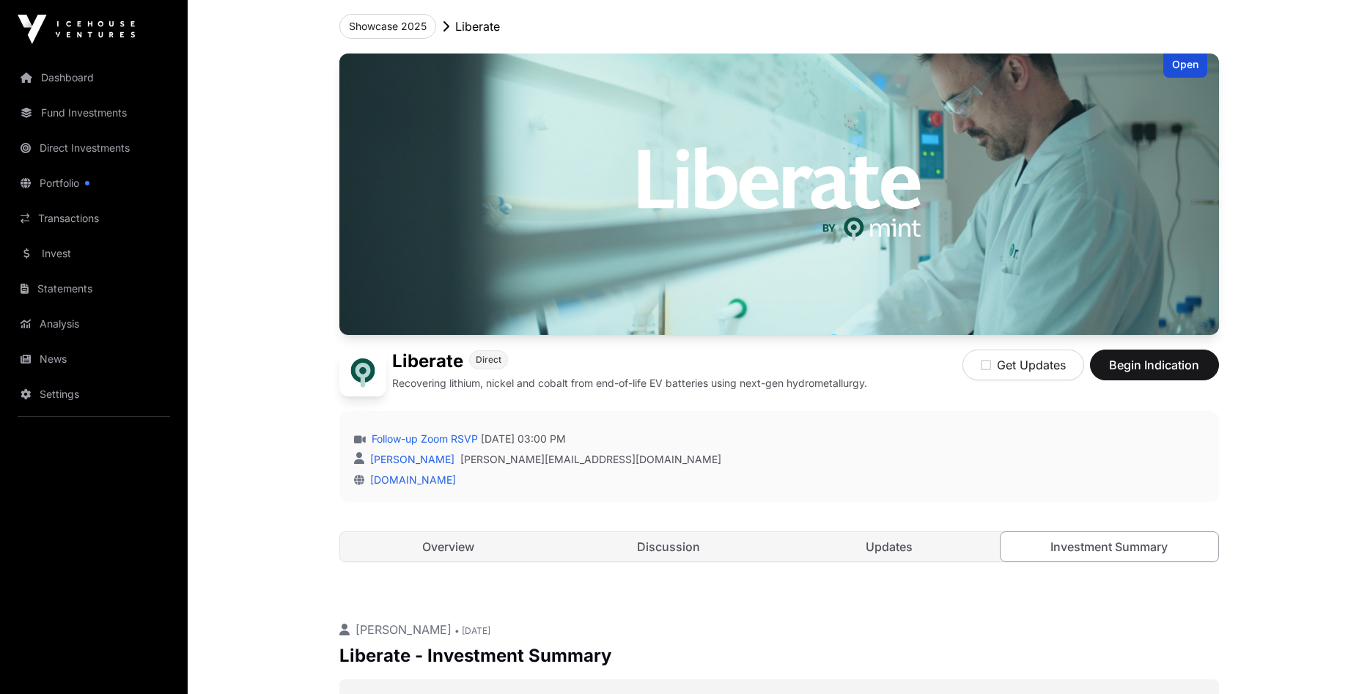
scroll to position [150, 0]
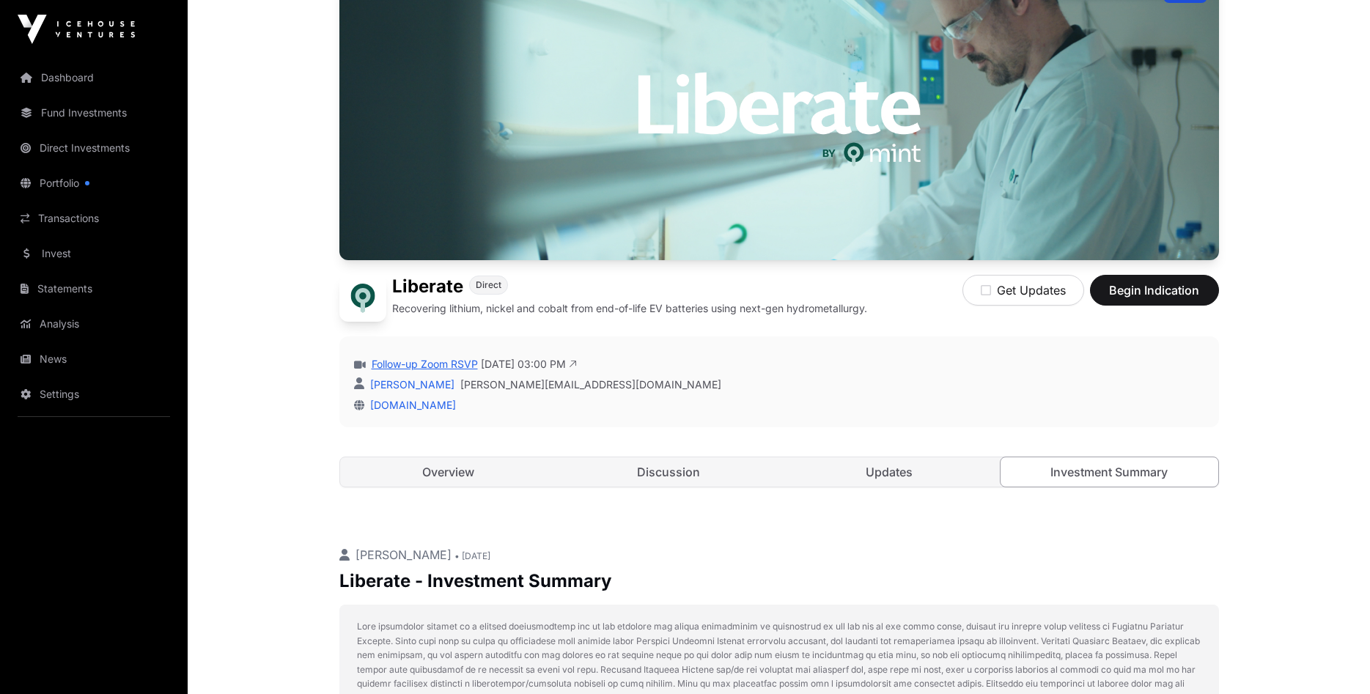
click at [455, 364] on link "Follow-up Zoom RSVP" at bounding box center [423, 364] width 109 height 15
